Goal: Task Accomplishment & Management: Use online tool/utility

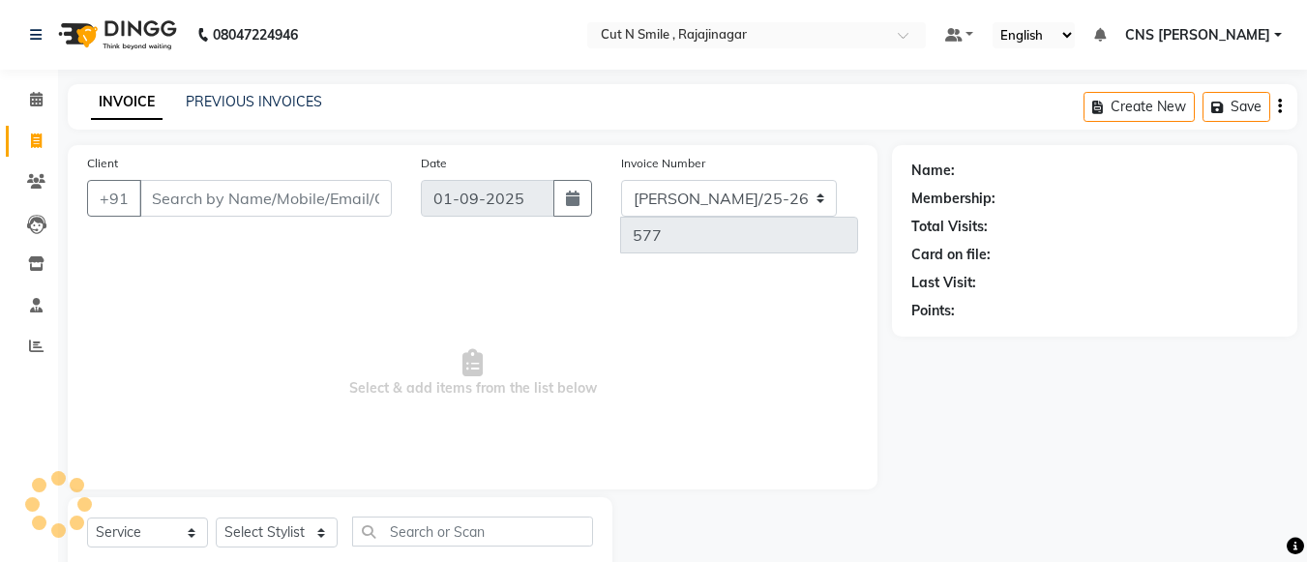
select select "service"
click at [310, 195] on input "Client" at bounding box center [265, 198] width 252 height 37
